Goal: Task Accomplishment & Management: Manage account settings

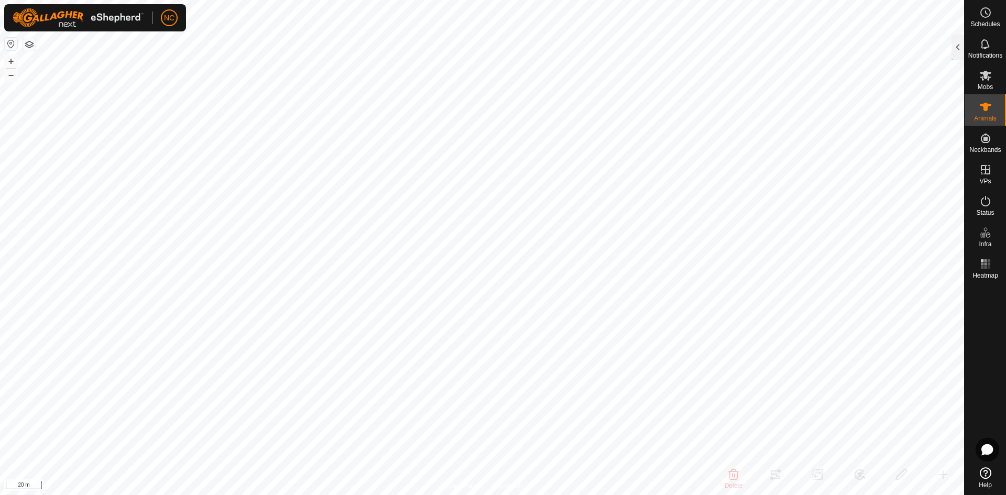
scroll to position [2724, 0]
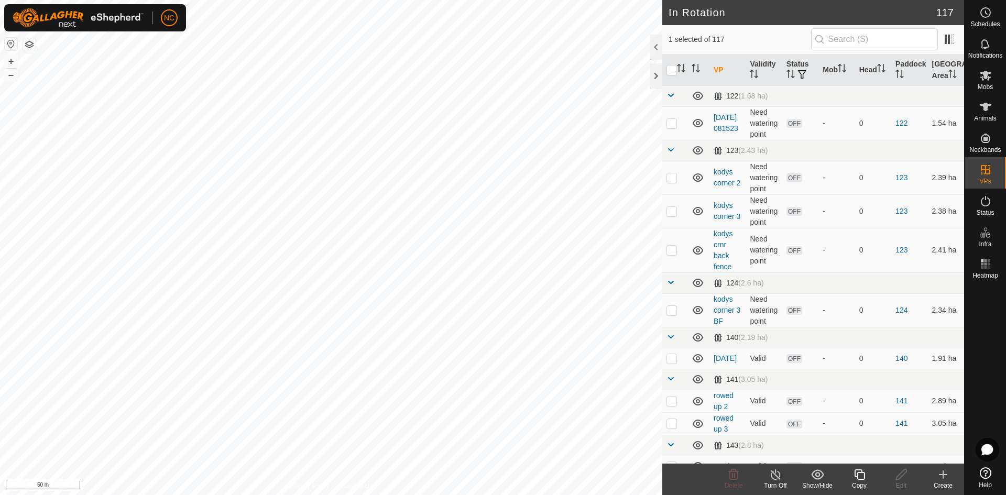
checkbox input "false"
checkbox input "true"
click at [773, 483] on div "Turn Off" at bounding box center [775, 485] width 42 height 9
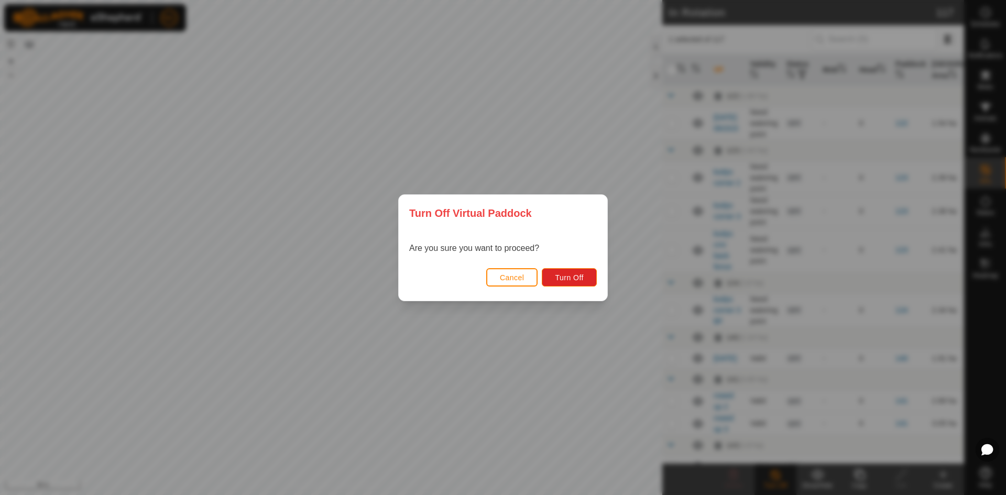
click at [516, 279] on span "Cancel" at bounding box center [512, 277] width 25 height 8
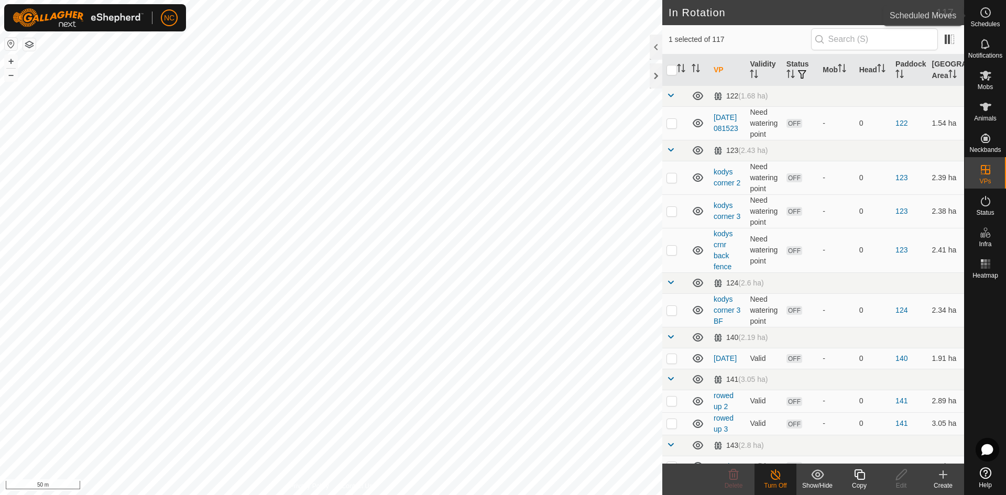
click at [990, 18] on icon at bounding box center [985, 12] width 13 height 13
checkbox input "true"
checkbox input "false"
checkbox input "true"
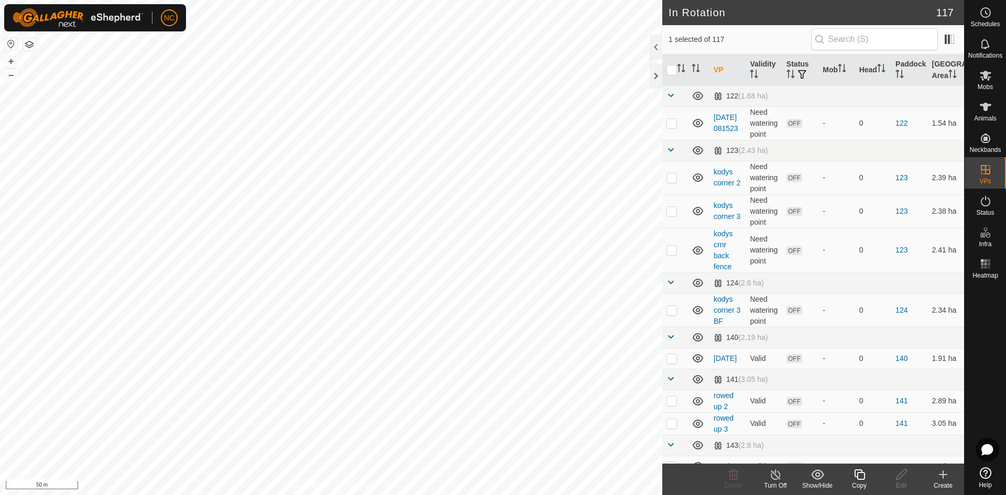
click at [782, 483] on div "Turn Off" at bounding box center [775, 485] width 42 height 9
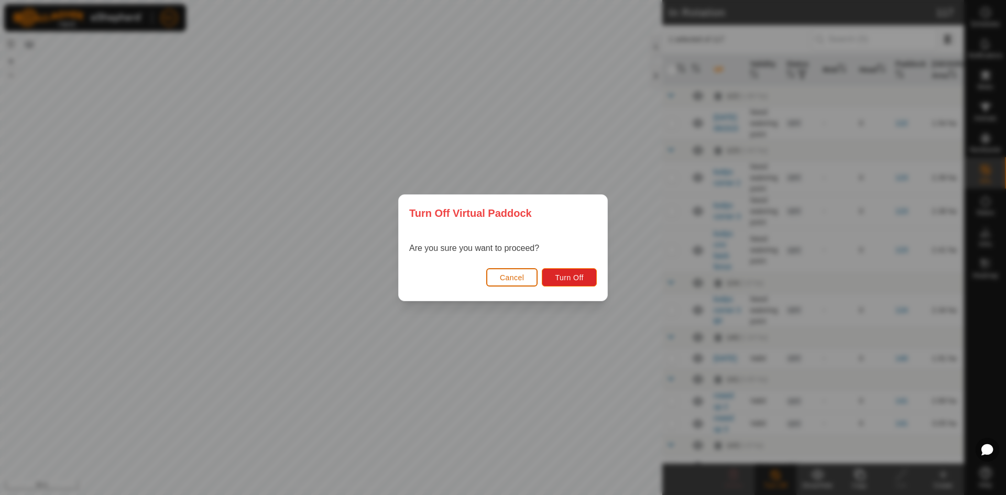
click at [521, 276] on span "Cancel" at bounding box center [512, 277] width 25 height 8
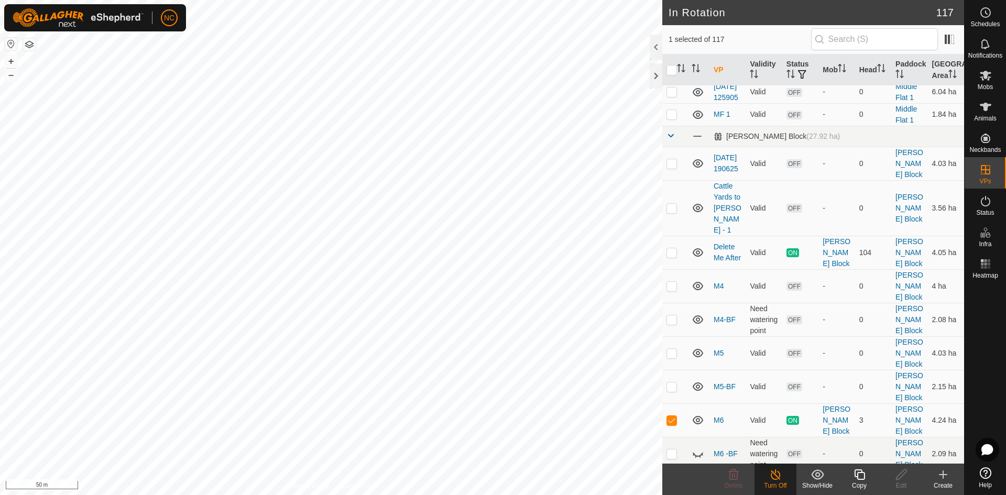
scroll to position [2462, 0]
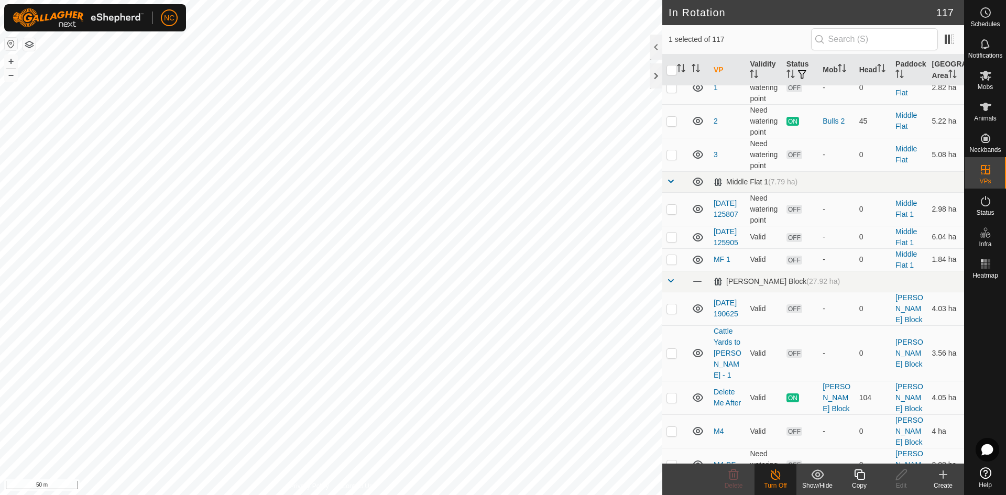
click at [776, 489] on div "Turn Off" at bounding box center [775, 485] width 42 height 9
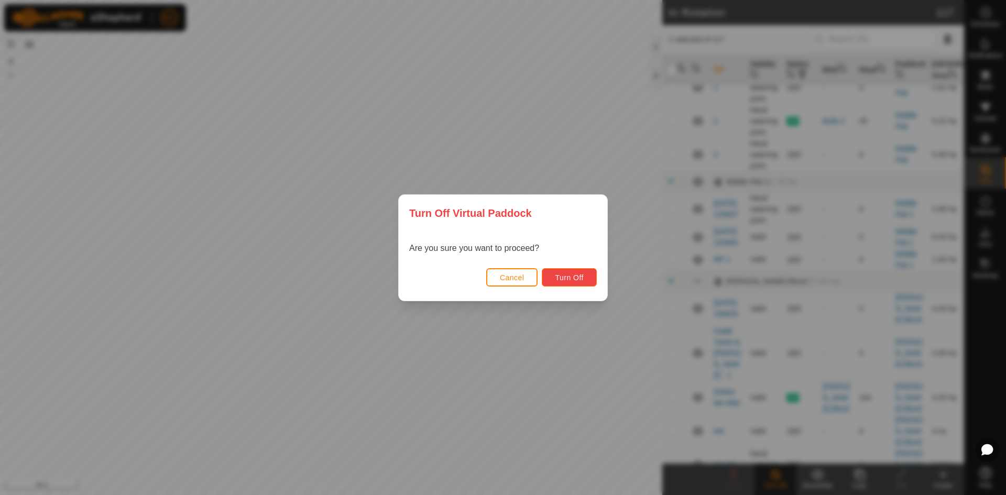
click at [572, 280] on span "Turn Off" at bounding box center [569, 277] width 29 height 8
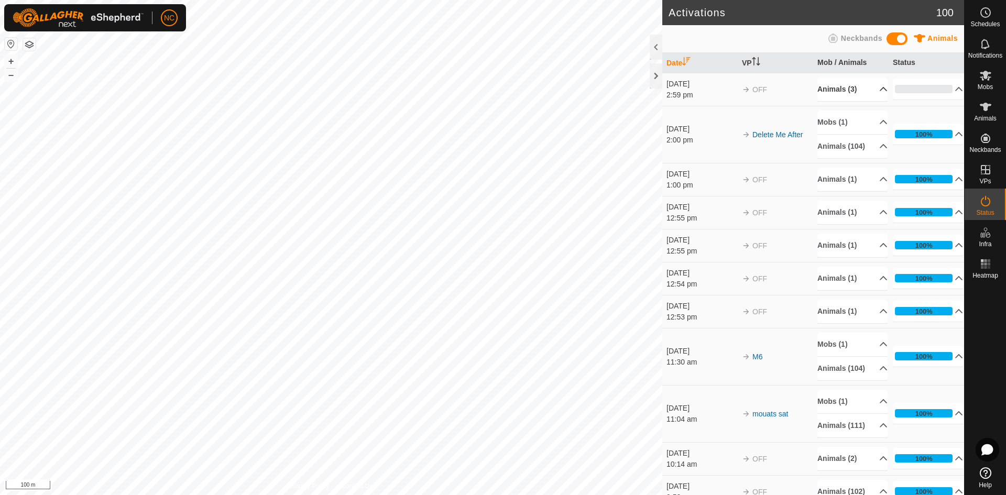
click at [862, 86] on p-accordion-header "Animals (3)" at bounding box center [852, 90] width 70 height 24
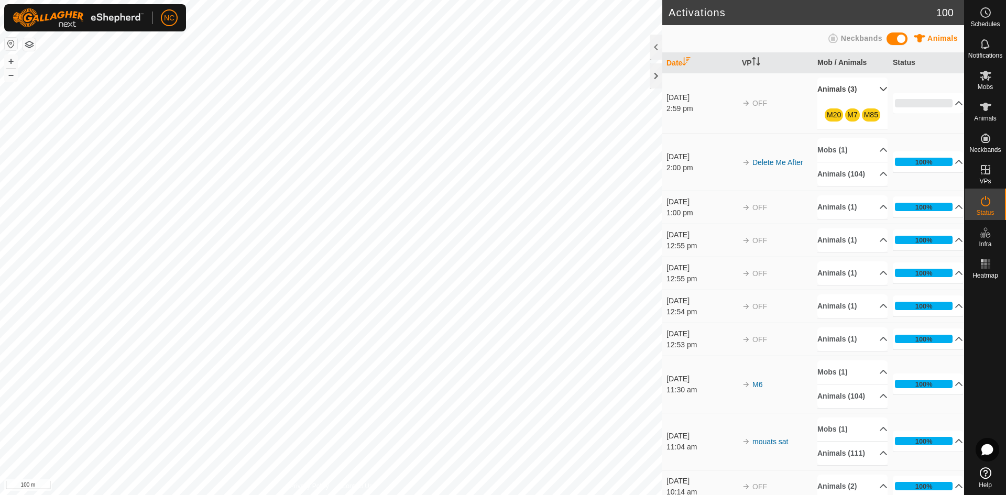
click at [858, 81] on p-accordion-header "Animals (3)" at bounding box center [852, 90] width 70 height 24
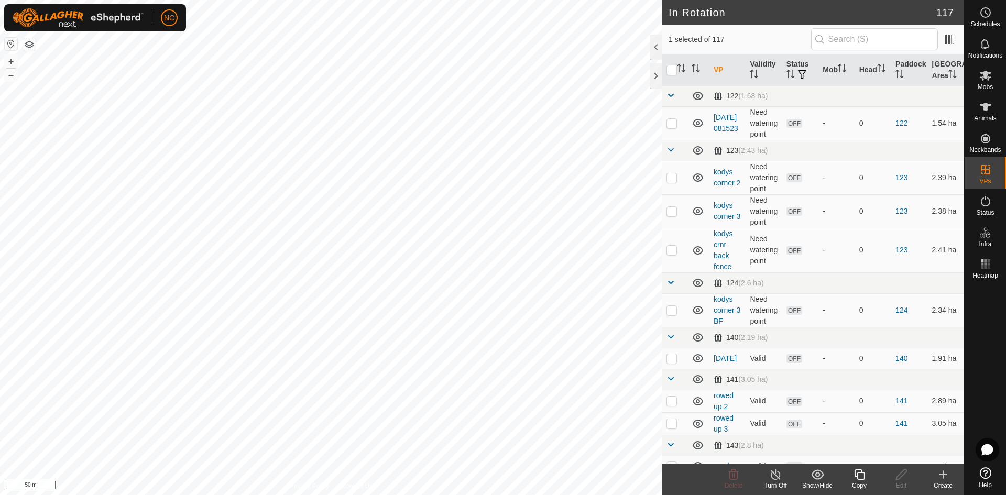
checkbox input "false"
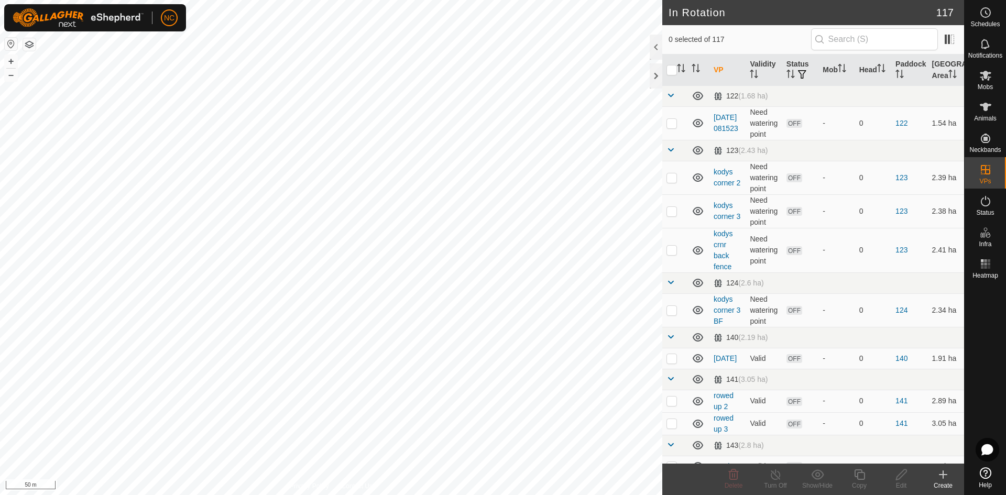
checkbox input "true"
checkbox input "false"
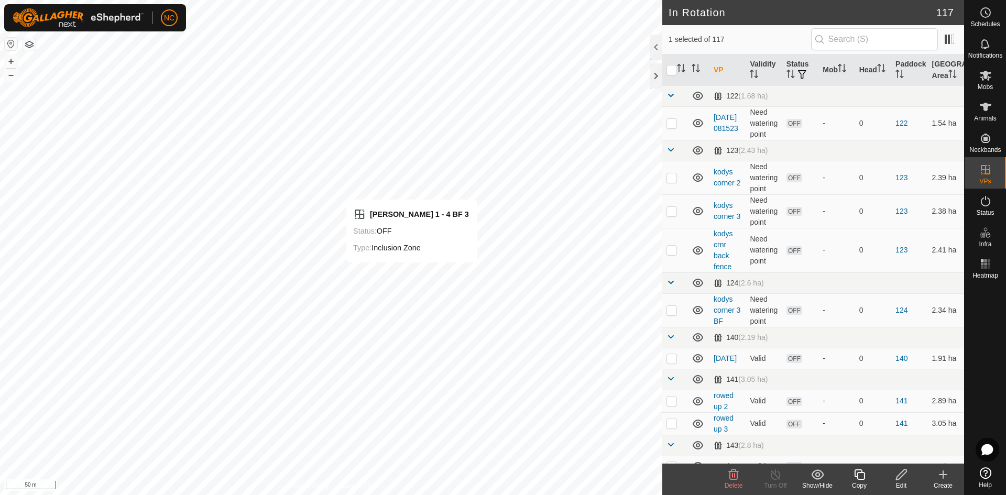
checkbox input "false"
checkbox input "true"
checkbox input "false"
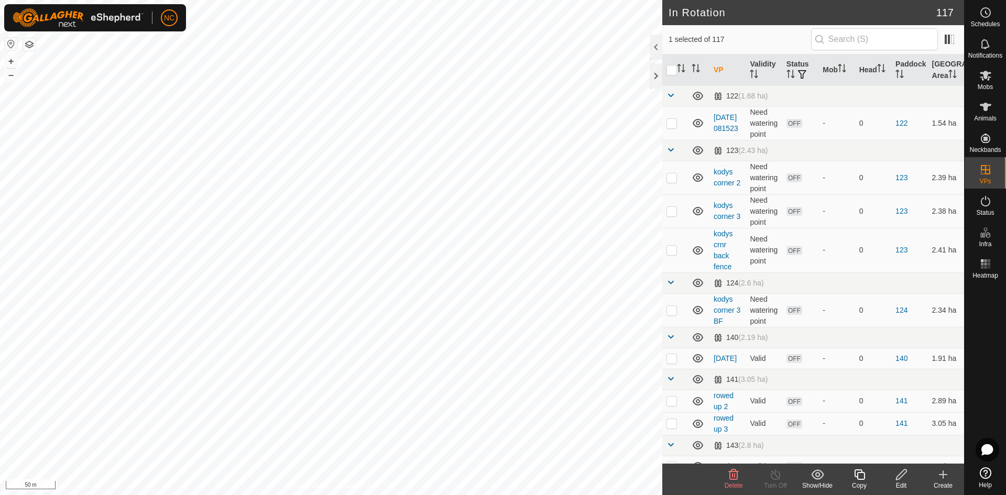
checkbox input "false"
checkbox input "true"
click at [26, 45] on button "button" at bounding box center [29, 44] width 13 height 13
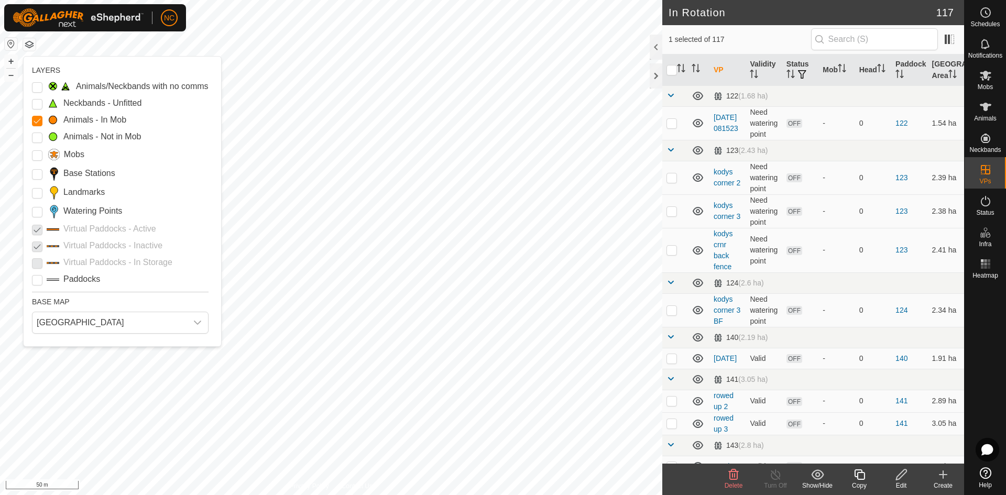
click at [46, 221] on div "Animals/Neckbands with no comms Neckbands - Unfitted Animals - In Mob Animals -…" at bounding box center [120, 182] width 177 height 205
click at [37, 215] on Points "Watering Points" at bounding box center [37, 212] width 10 height 10
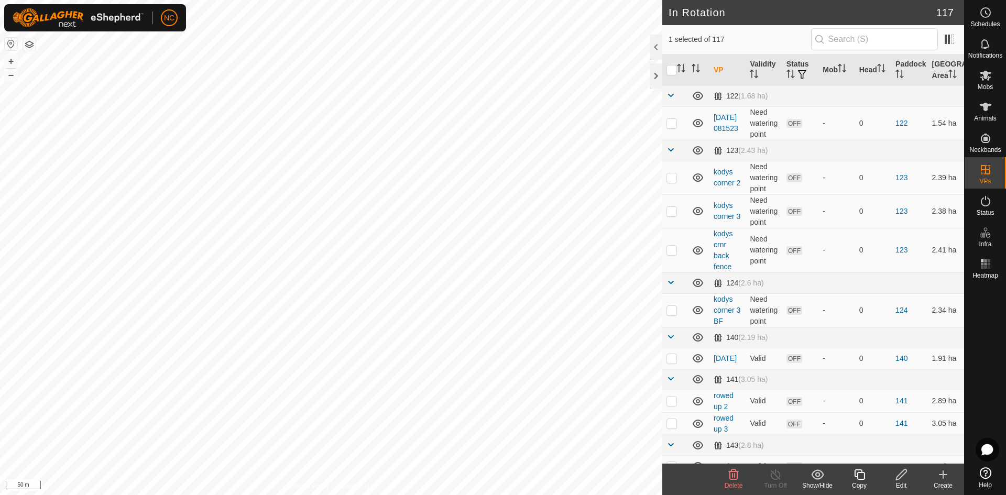
checkbox input "true"
checkbox input "false"
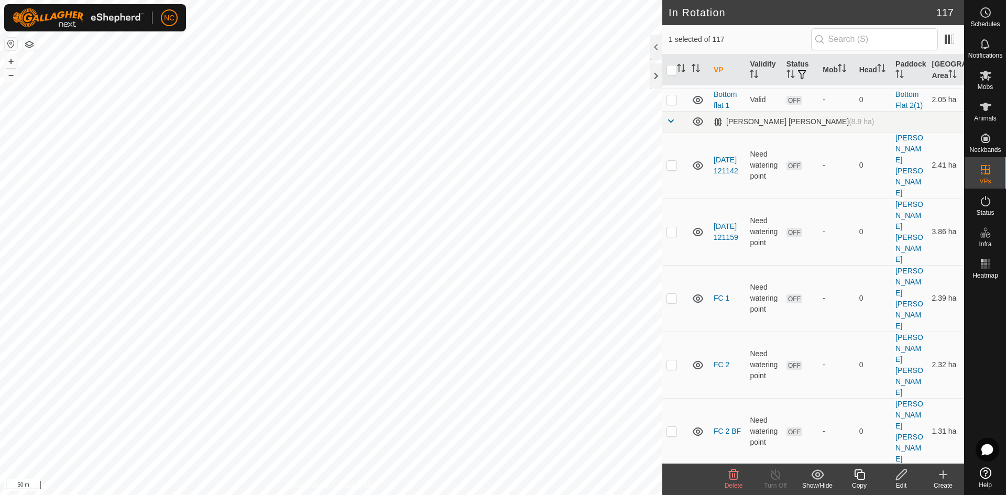
scroll to position [1834, 0]
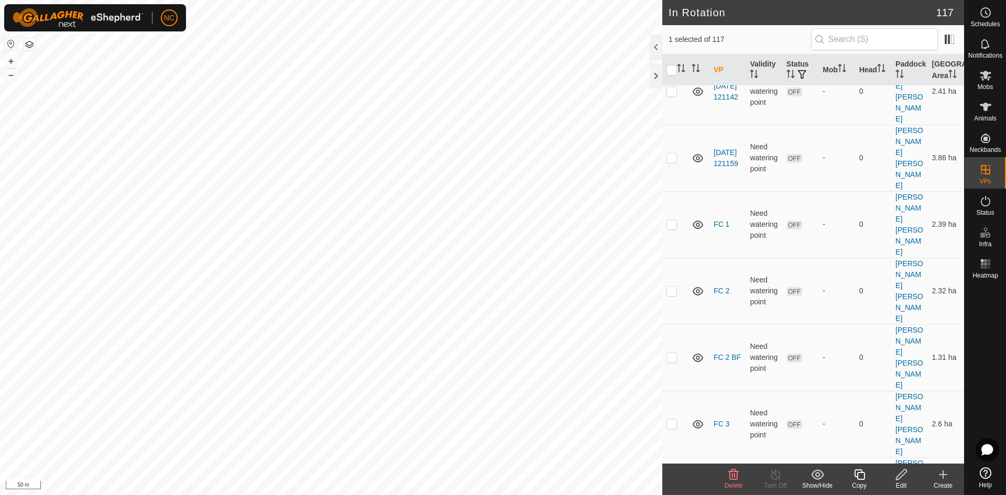
click at [729, 480] on icon at bounding box center [733, 474] width 13 height 13
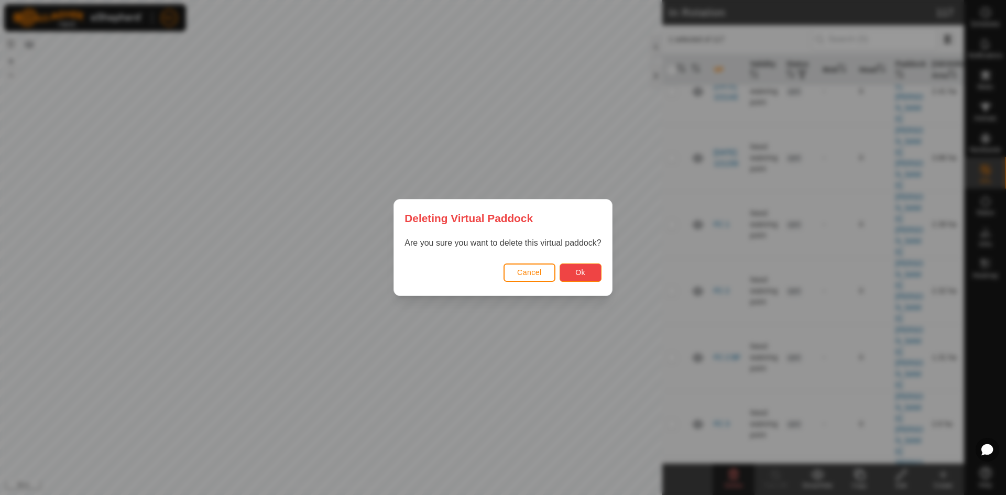
click at [585, 271] on span "Ok" at bounding box center [580, 272] width 10 height 8
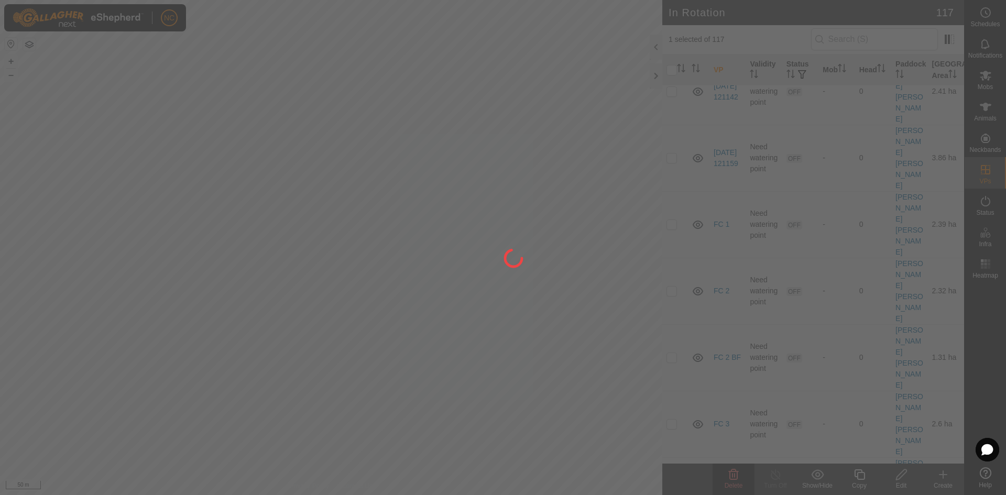
checkbox input "false"
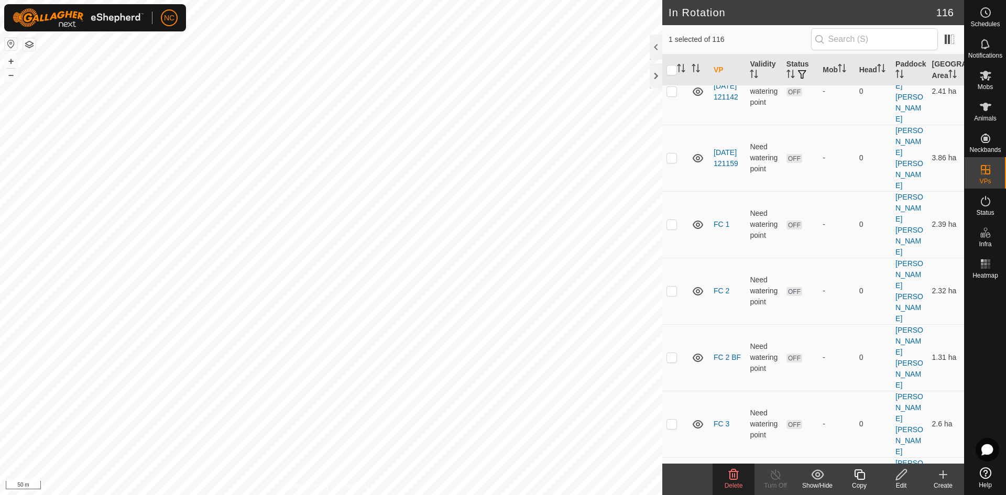
click at [737, 483] on span "Delete" at bounding box center [734, 485] width 18 height 7
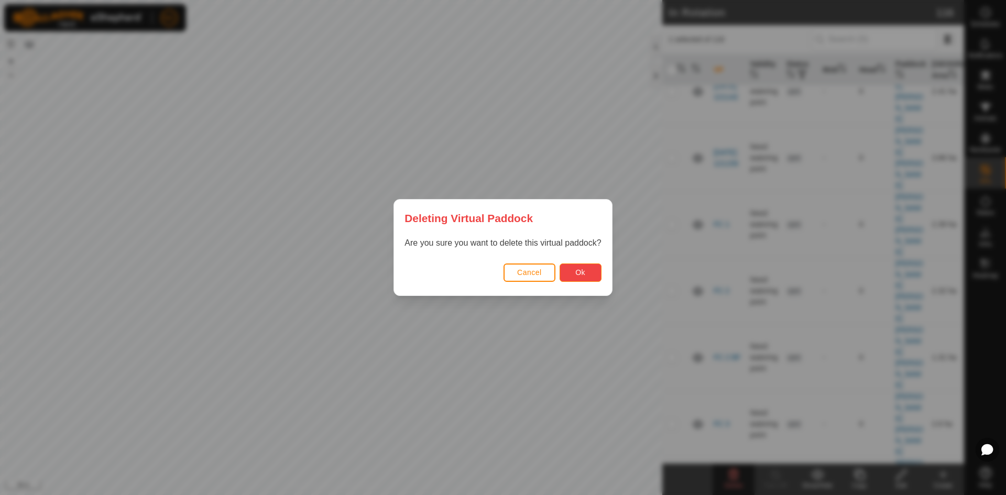
click at [576, 275] on span "Ok" at bounding box center [580, 272] width 10 height 8
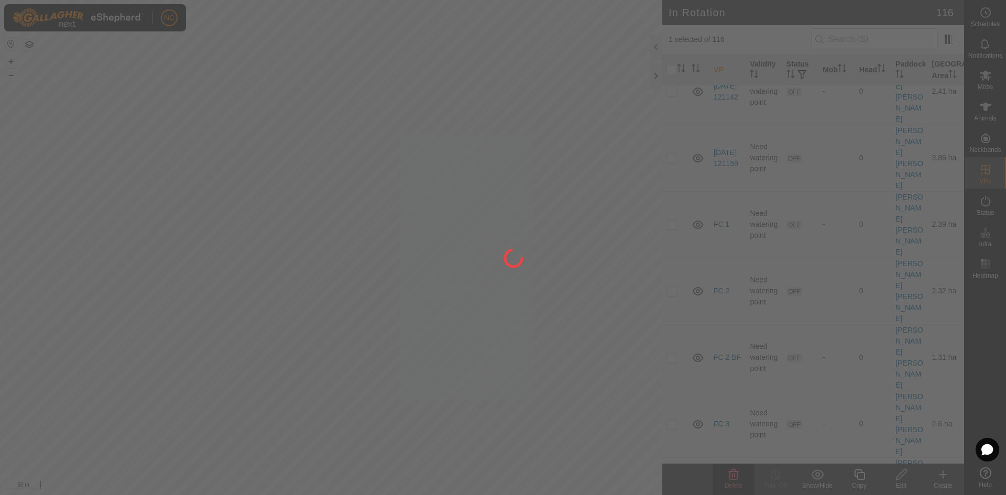
checkbox input "false"
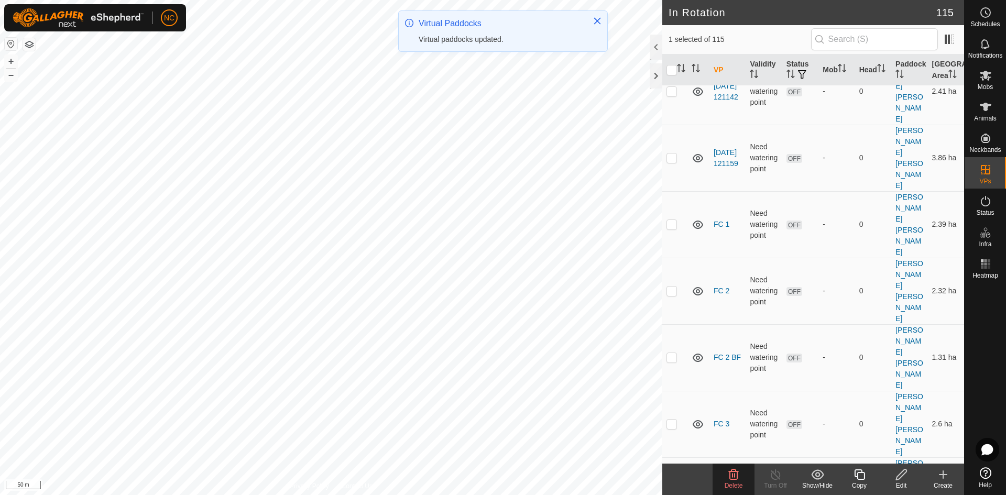
click at [716, 475] on delete-svg-icon at bounding box center [733, 474] width 42 height 13
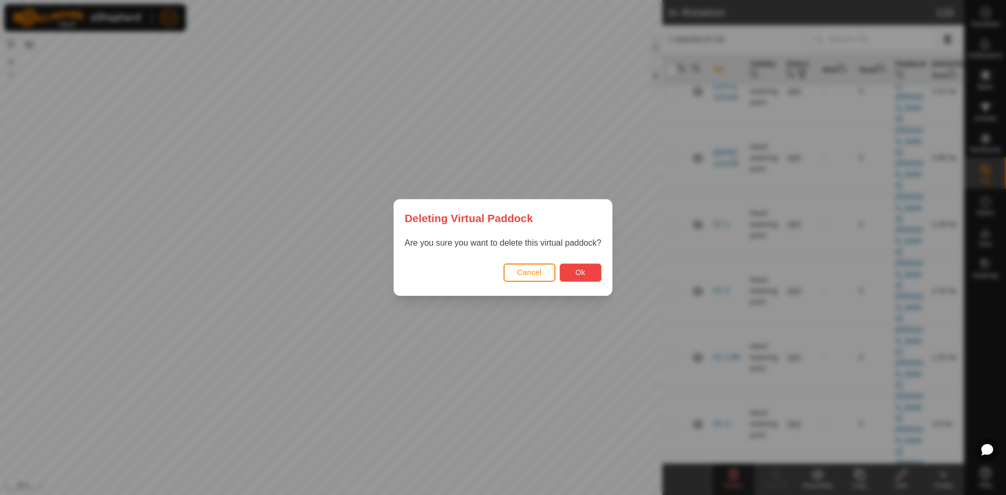
click at [582, 270] on span "Ok" at bounding box center [580, 272] width 10 height 8
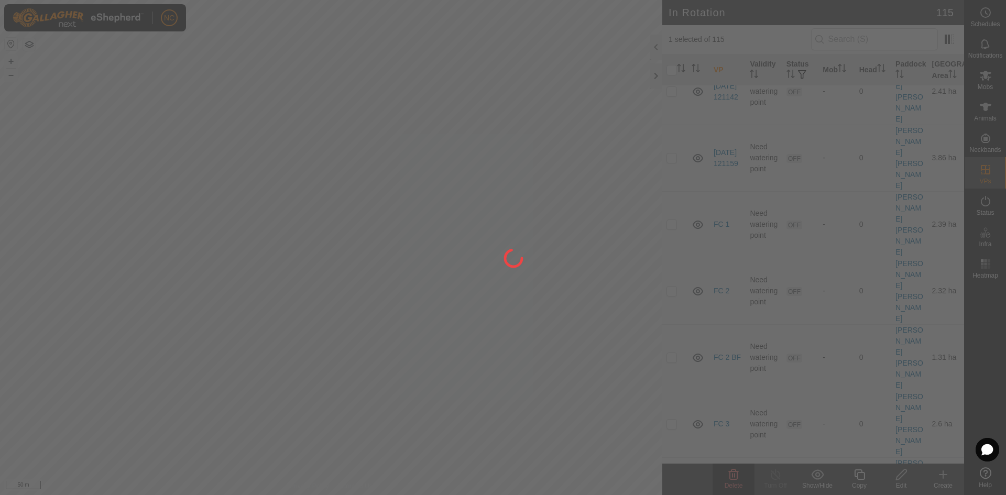
checkbox input "false"
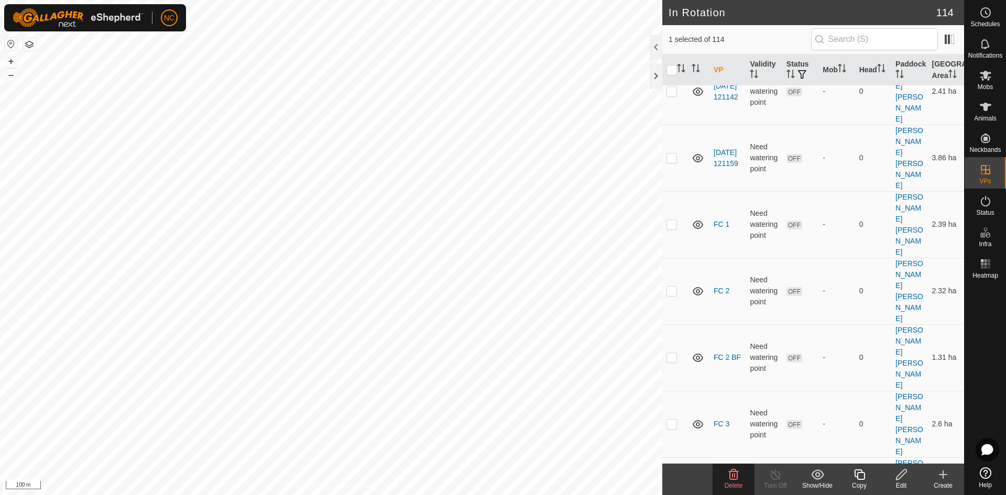
click at [735, 484] on span "Delete" at bounding box center [734, 485] width 18 height 7
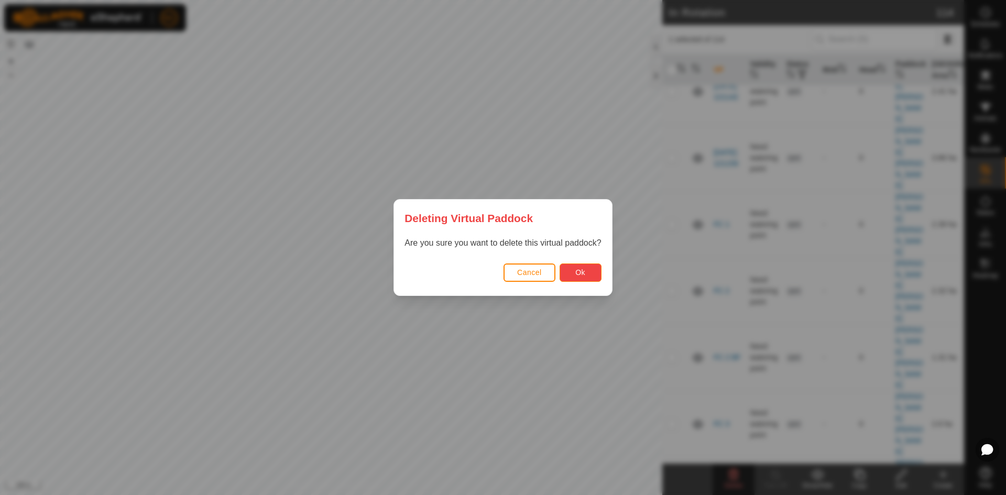
click at [588, 276] on button "Ok" at bounding box center [581, 273] width 42 height 18
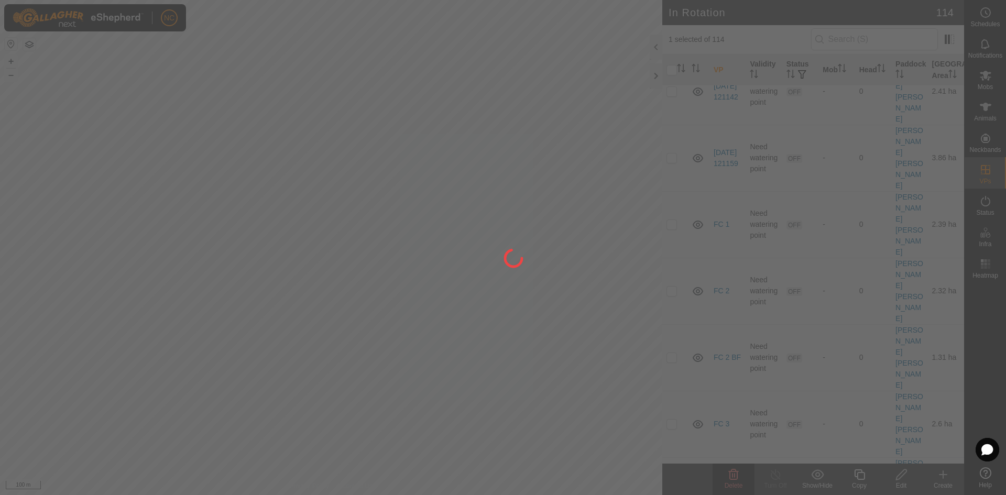
checkbox input "false"
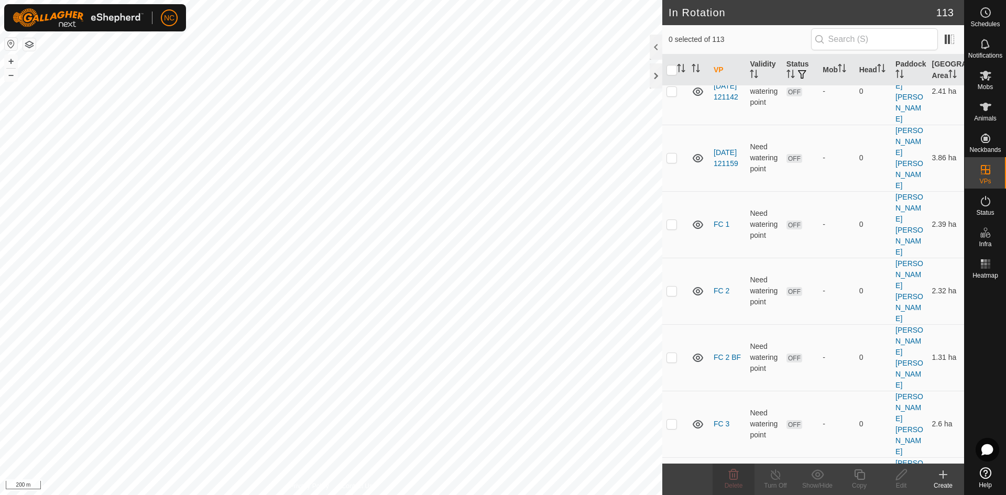
checkbox input "true"
click at [743, 480] on delete-svg-icon at bounding box center [733, 474] width 42 height 13
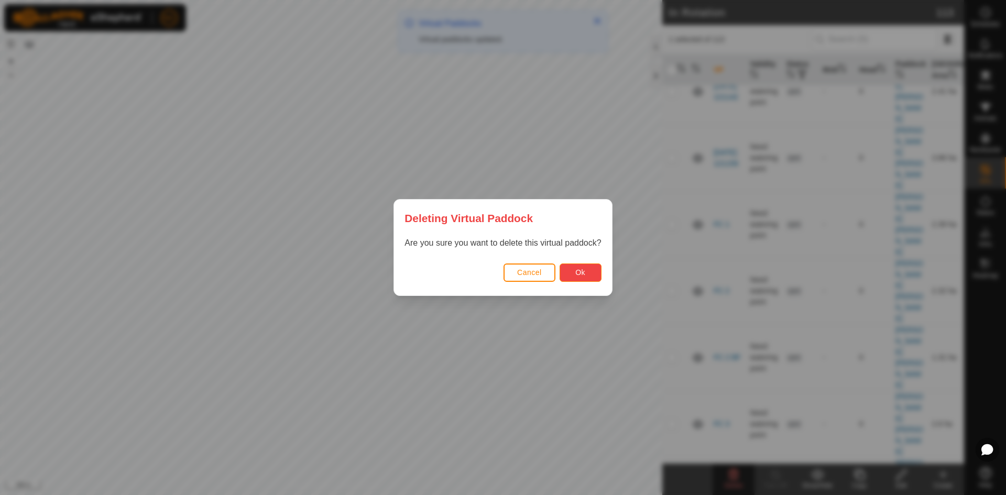
click at [575, 270] on span "Ok" at bounding box center [580, 272] width 10 height 8
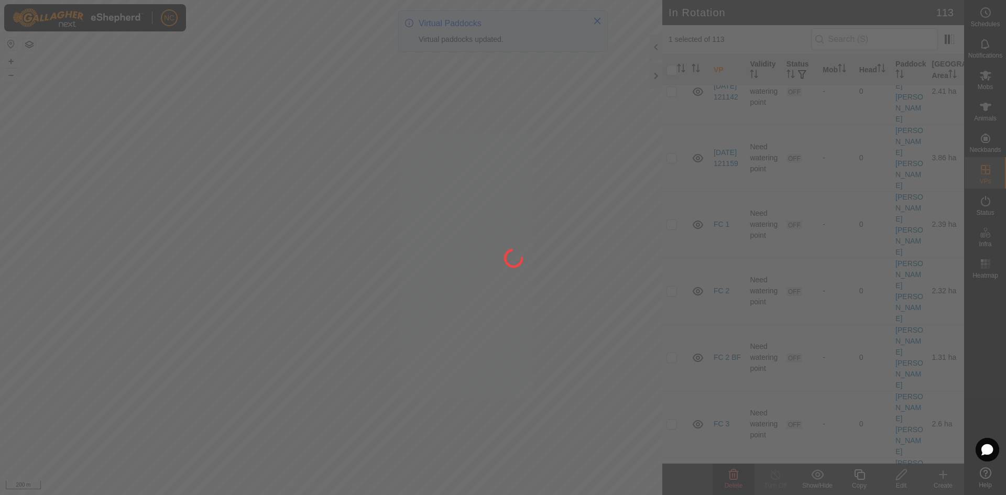
checkbox input "false"
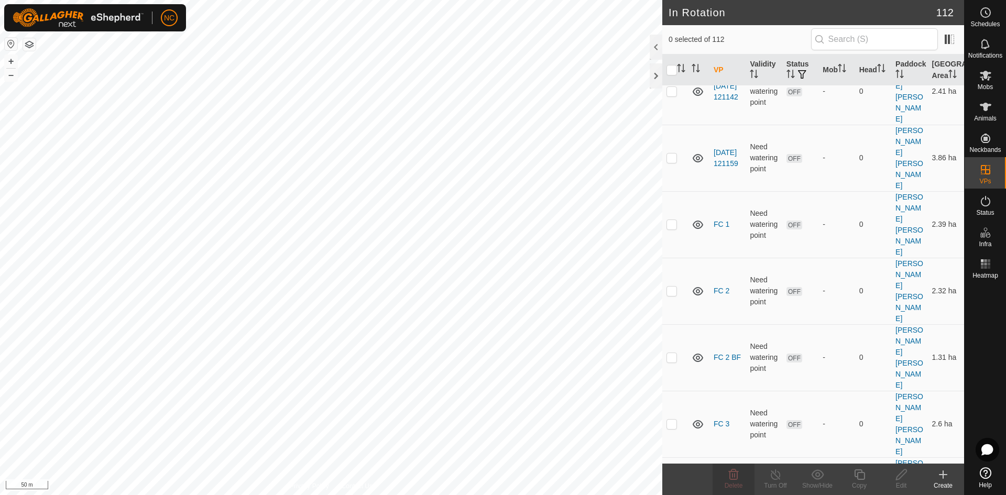
checkbox input "true"
click at [977, 17] on es-schedule-vp-svg-icon at bounding box center [985, 12] width 19 height 17
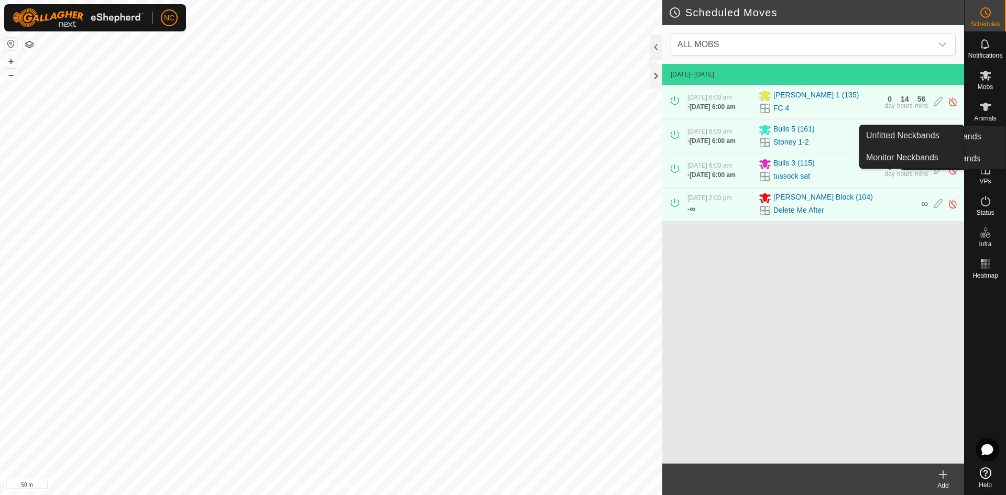
click at [984, 142] on icon at bounding box center [985, 138] width 9 height 9
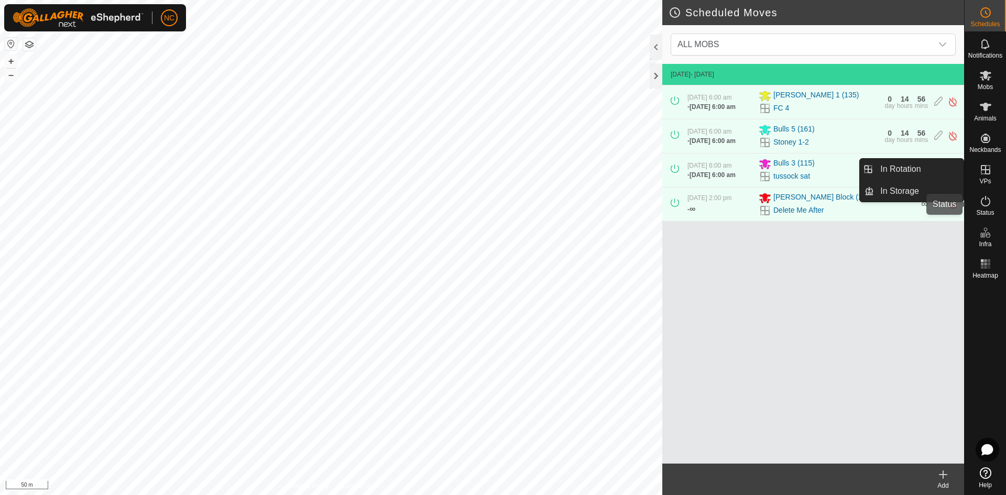
click at [983, 196] on icon at bounding box center [985, 201] width 13 height 13
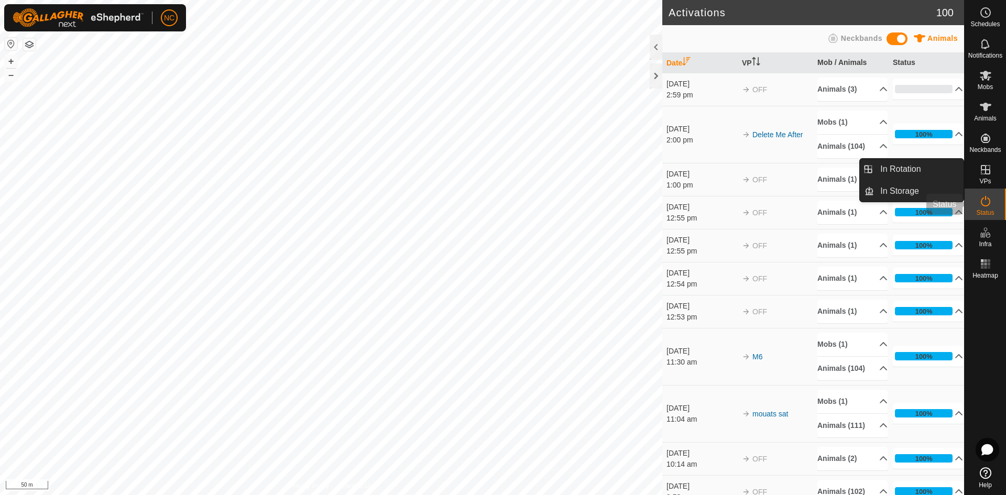
click at [983, 200] on icon at bounding box center [985, 201] width 13 height 13
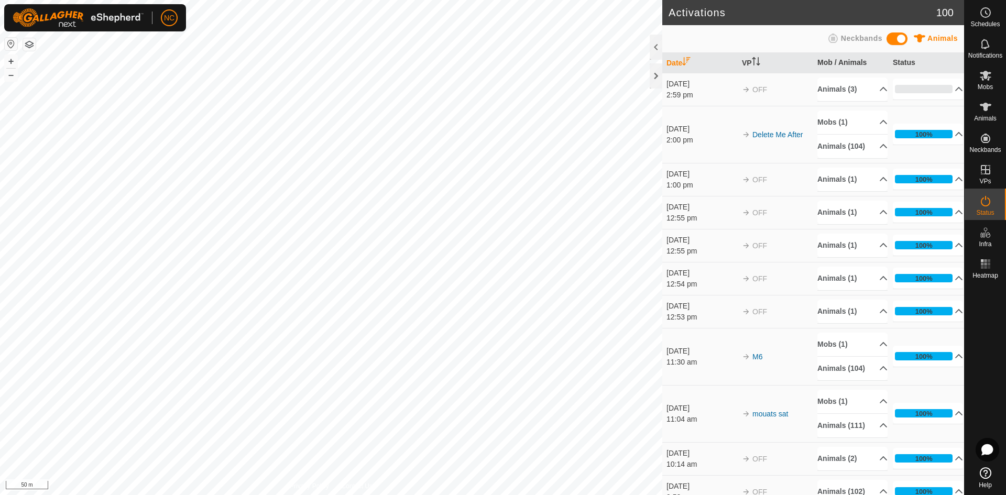
click at [288, 495] on html "NC Schedules Notifications Mobs Animals Neckbands VPs Status Infra Heatmap Help…" at bounding box center [503, 247] width 1006 height 495
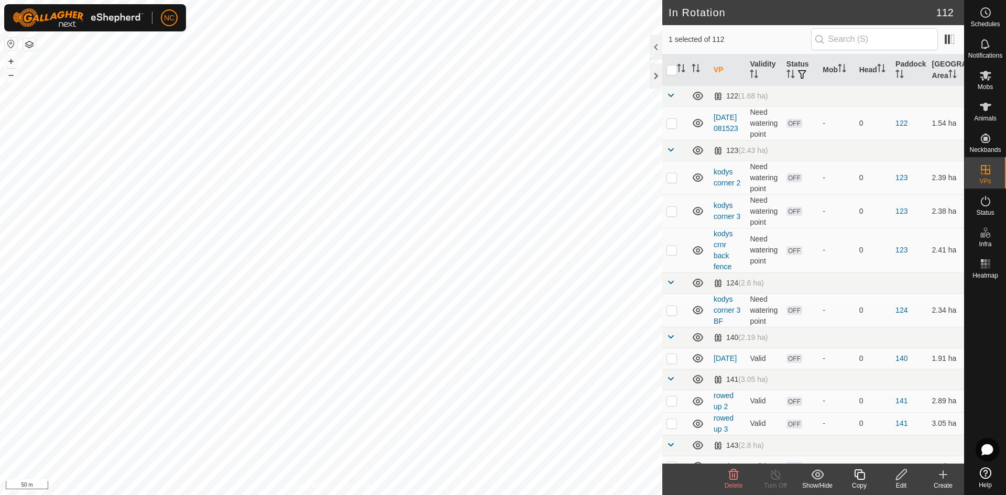
click at [901, 483] on div "Edit" at bounding box center [901, 485] width 42 height 9
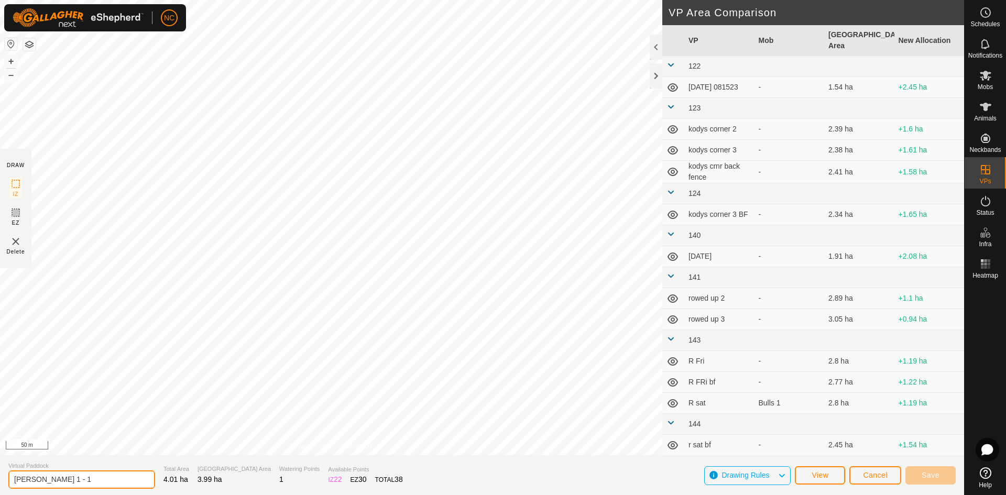
drag, startPoint x: 41, startPoint y: 482, endPoint x: 14, endPoint y: 490, distance: 28.9
click at [14, 490] on section "Virtual Paddock [PERSON_NAME] 1 - 1 Total Area 4.01 ha Grazing Area 3.99 ha Wat…" at bounding box center [482, 475] width 964 height 40
type input "1 - 1"
click at [946, 476] on button "Save" at bounding box center [930, 475] width 50 height 18
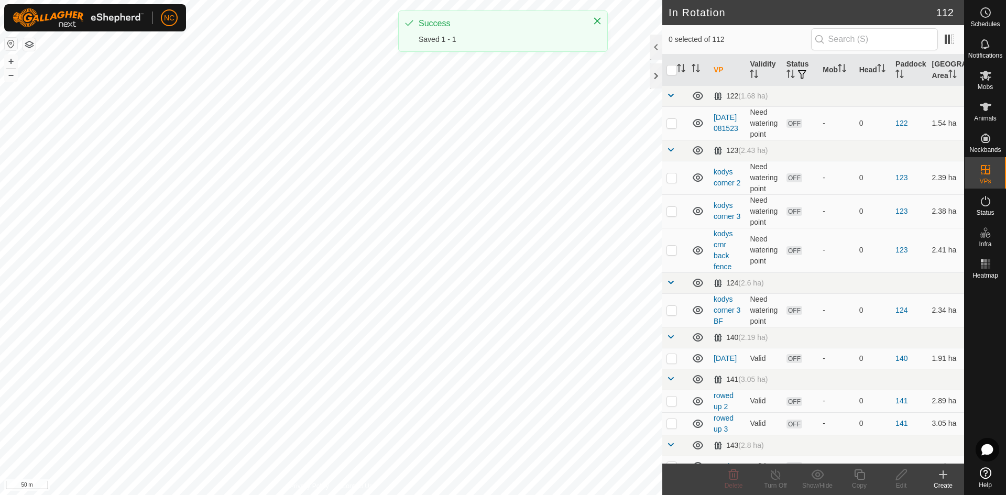
checkbox input "true"
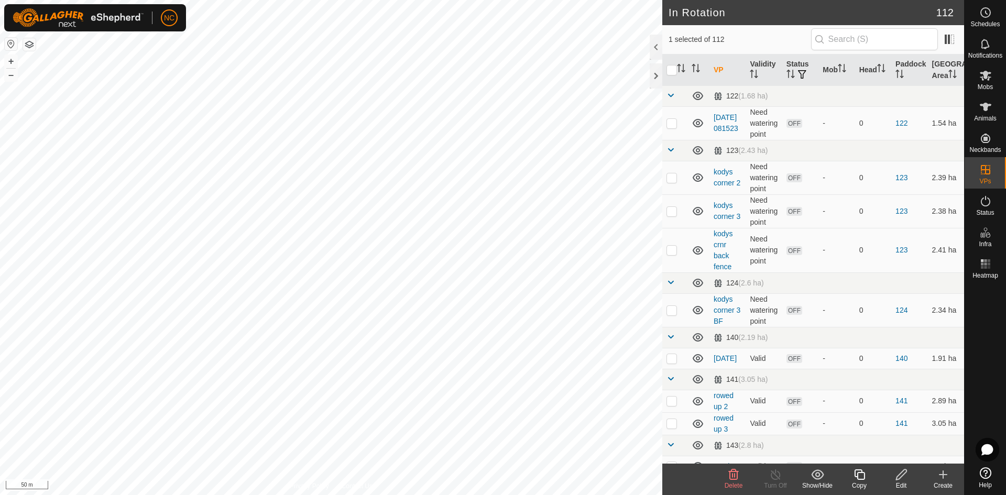
click at [903, 485] on div "Edit" at bounding box center [901, 485] width 42 height 9
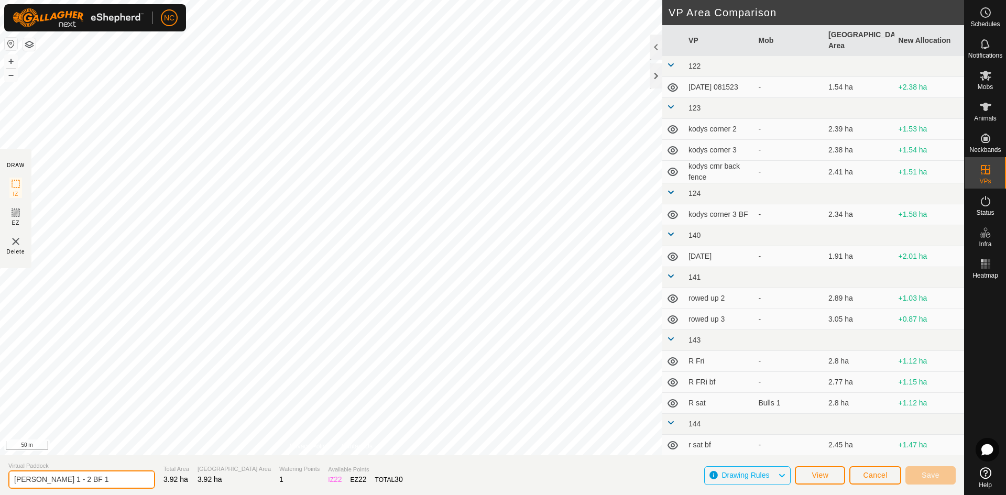
click at [39, 481] on input "[PERSON_NAME] 1 - 2 BF 1" at bounding box center [81, 479] width 147 height 18
drag, startPoint x: 41, startPoint y: 481, endPoint x: -20, endPoint y: 479, distance: 61.9
click at [0, 479] on html "NC Schedules Notifications Mobs Animals Neckbands VPs Status Infra Heatmap Help…" at bounding box center [503, 247] width 1006 height 495
drag, startPoint x: 51, startPoint y: 481, endPoint x: -29, endPoint y: 481, distance: 80.2
click at [0, 481] on html "NC Schedules Notifications Mobs Animals Neckbands VPs Status Infra Heatmap Help…" at bounding box center [503, 247] width 1006 height 495
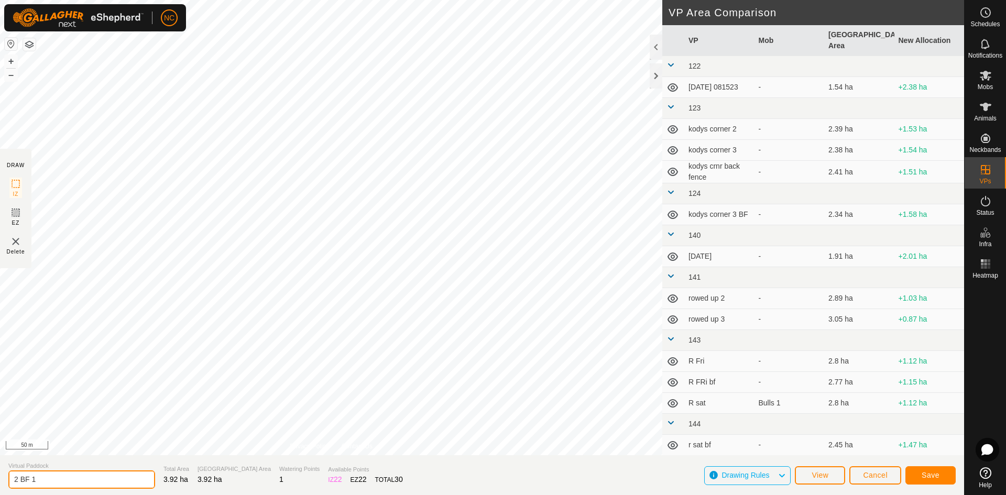
type input "2 BF 1"
click at [938, 478] on span "Save" at bounding box center [931, 475] width 18 height 8
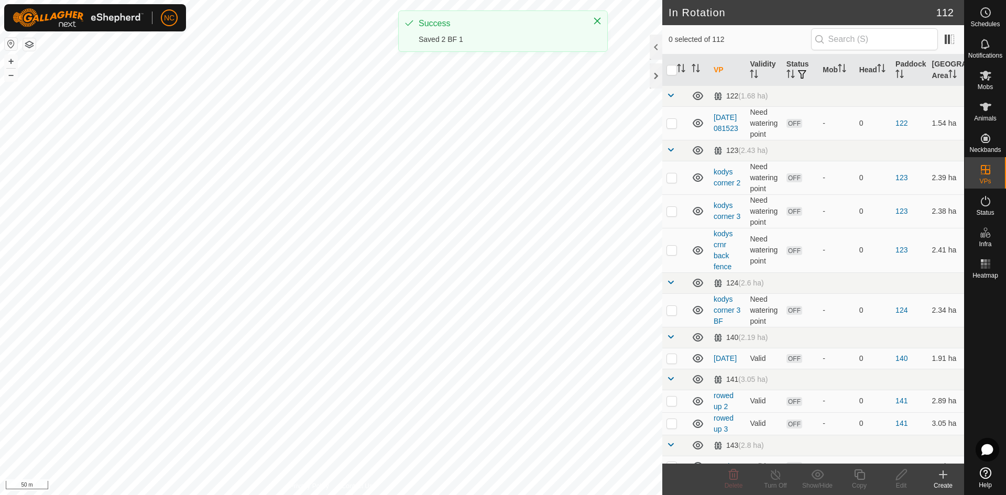
checkbox input "true"
click at [897, 475] on icon at bounding box center [901, 474] width 13 height 13
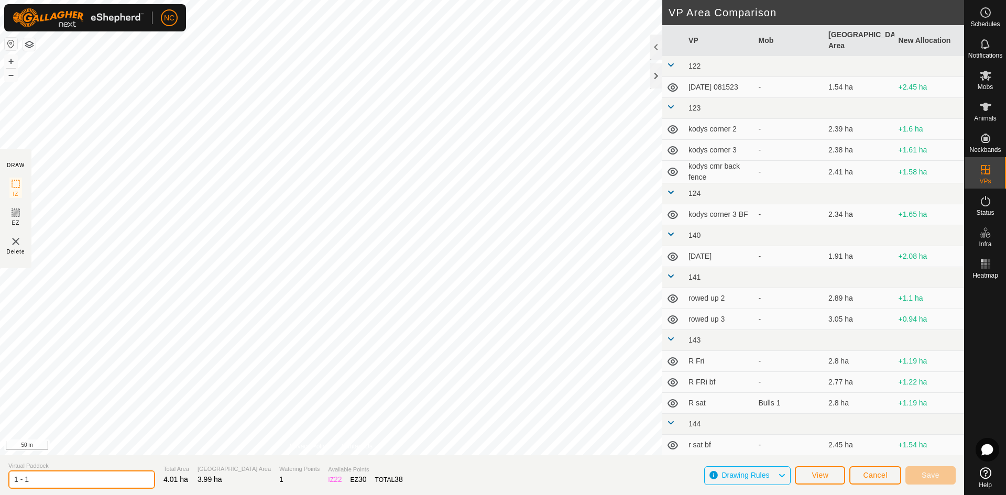
click at [25, 479] on input "1 - 1" at bounding box center [81, 479] width 147 height 18
click at [41, 465] on span "Virtual Paddock" at bounding box center [118, 465] width 220 height 9
click at [36, 475] on input "1" at bounding box center [81, 479] width 147 height 21
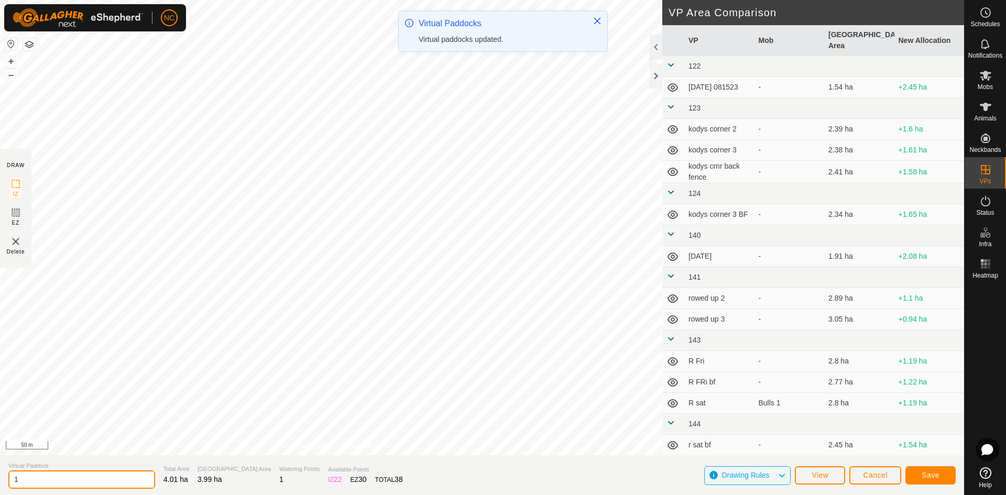
type input "1"
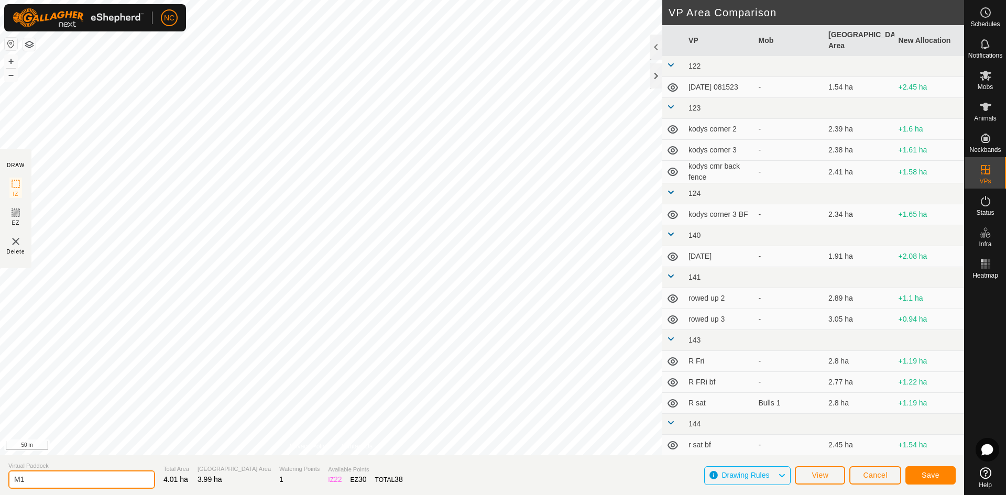
type input "M1"
click at [870, 478] on span "Cancel" at bounding box center [875, 475] width 25 height 8
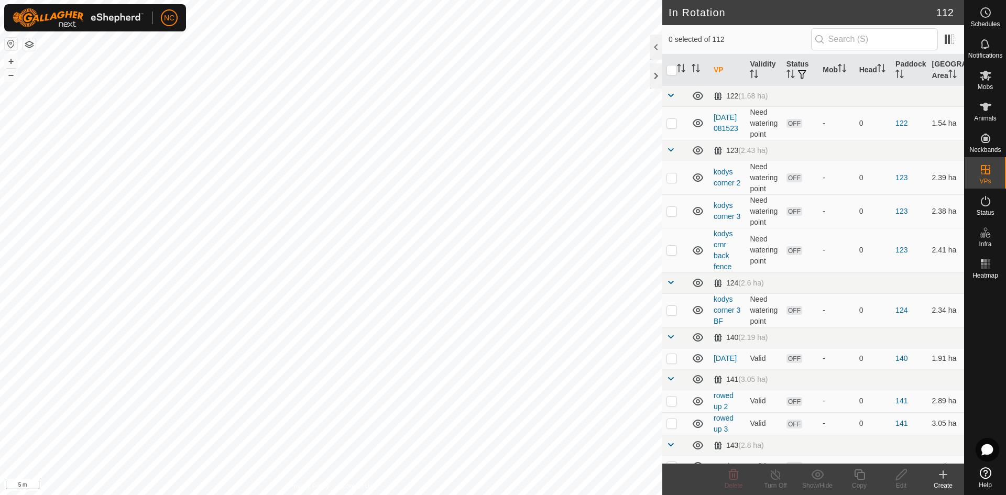
checkbox input "true"
checkbox input "false"
checkbox input "true"
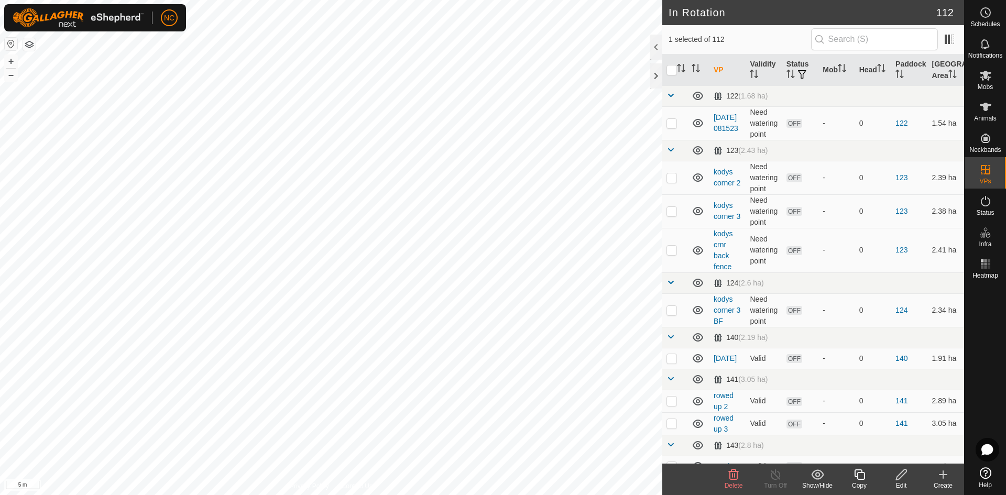
click at [904, 485] on div "Edit" at bounding box center [901, 485] width 42 height 9
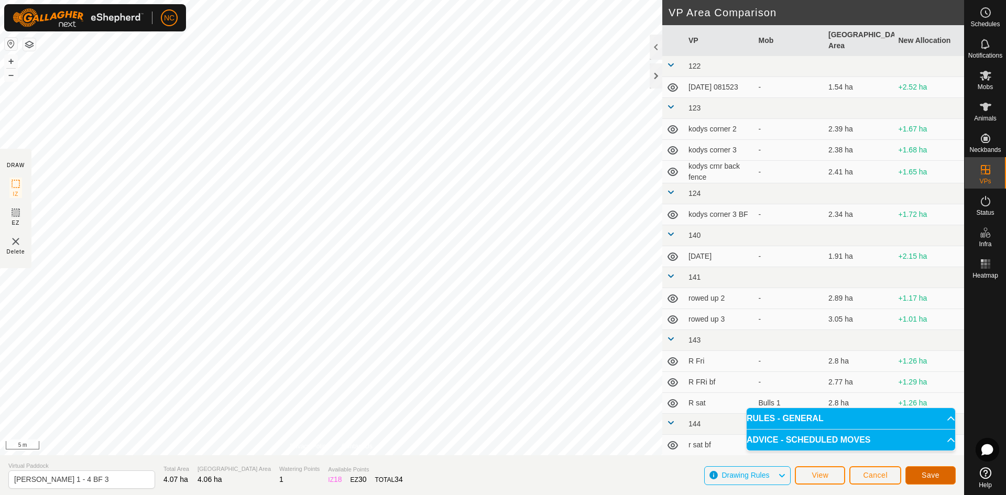
click at [937, 476] on span "Save" at bounding box center [931, 475] width 18 height 8
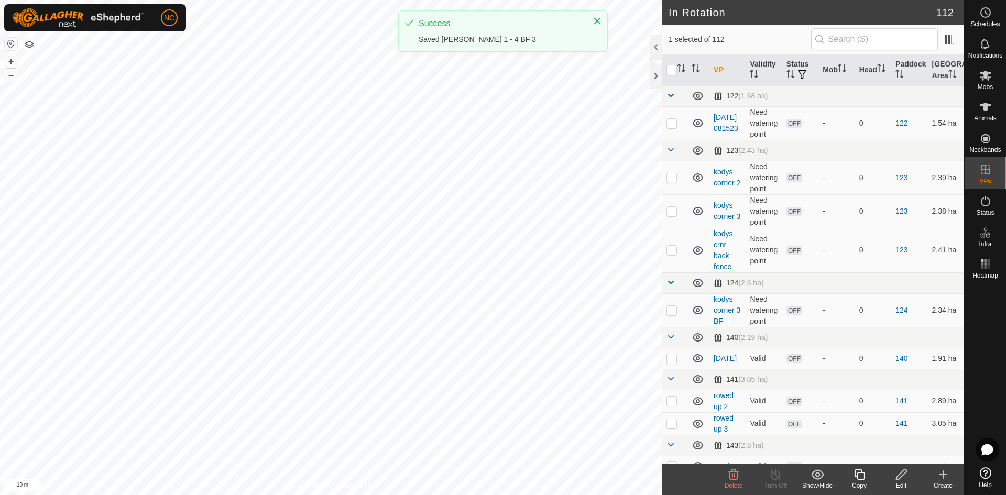
checkbox input "true"
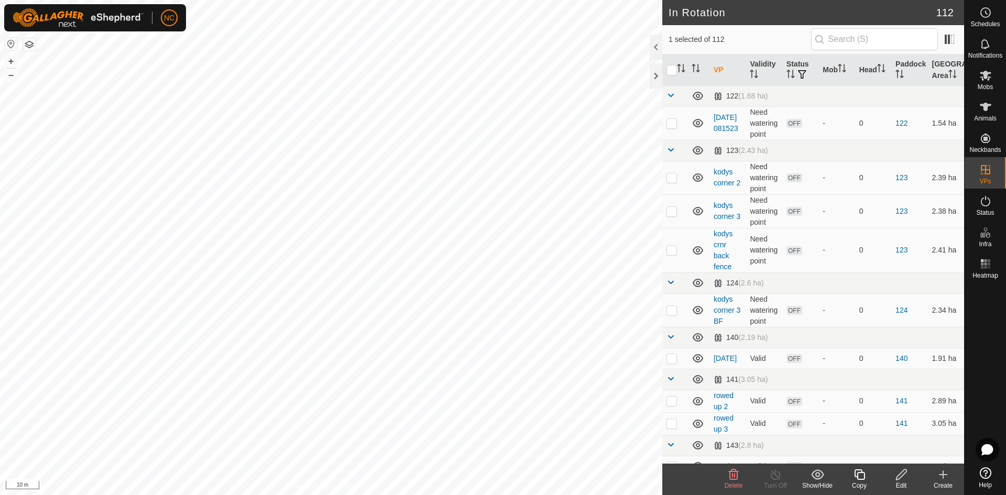
click at [905, 477] on icon at bounding box center [901, 474] width 13 height 13
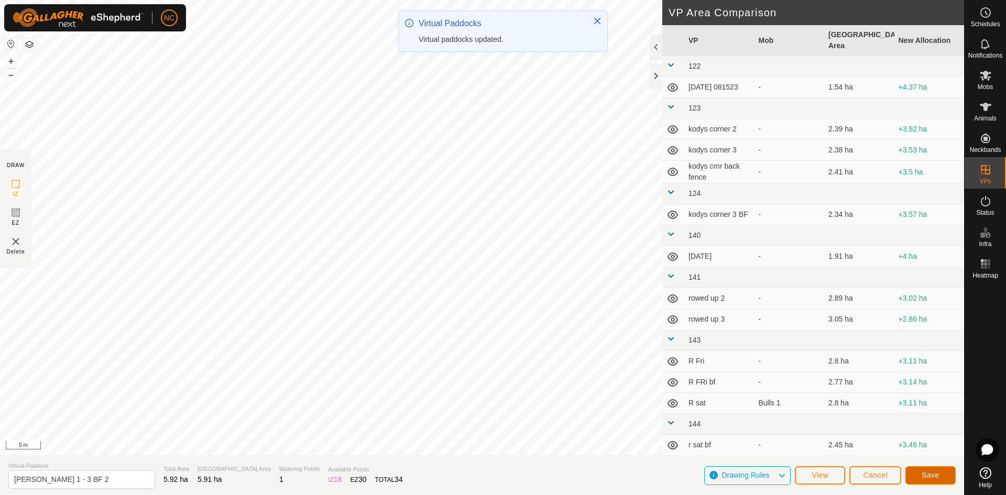
click at [934, 467] on button "Save" at bounding box center [930, 475] width 50 height 18
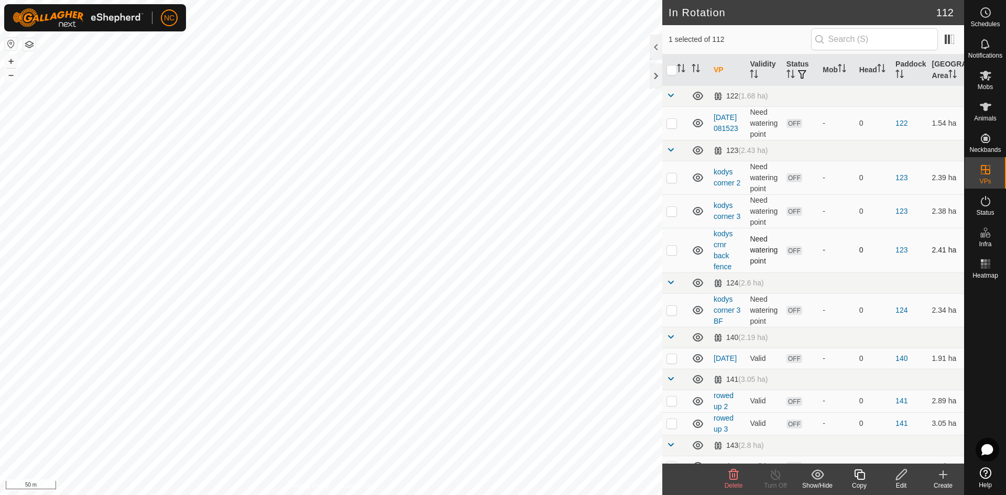
checkbox input "false"
checkbox input "true"
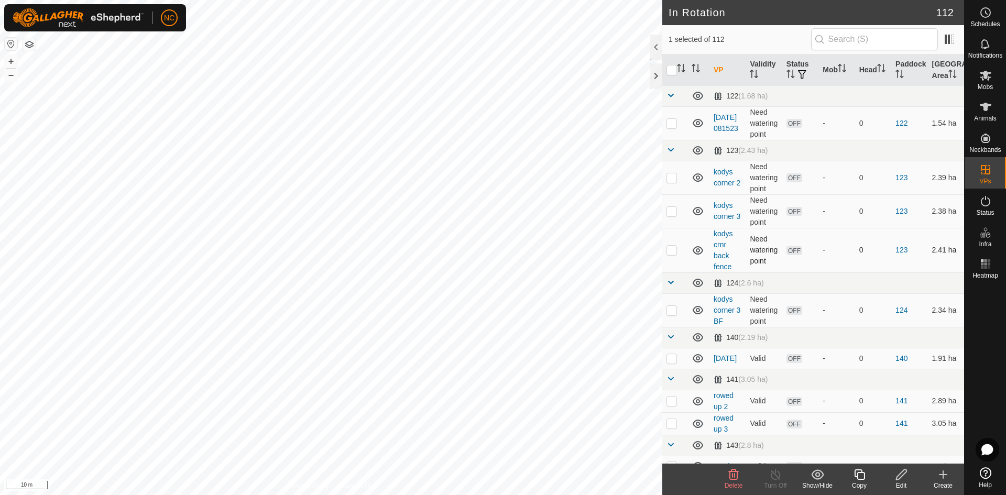
checkbox input "false"
click at [655, 71] on div at bounding box center [656, 75] width 13 height 25
